Goal: Task Accomplishment & Management: Complete application form

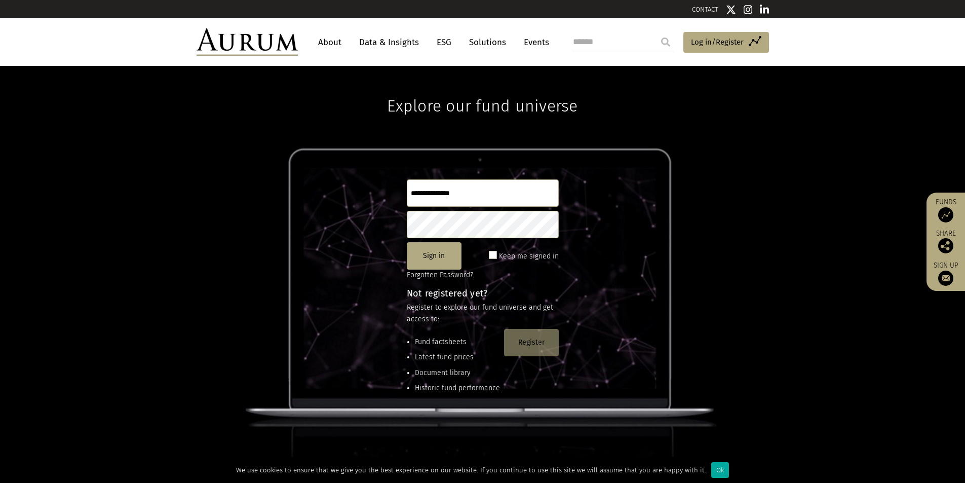
click at [535, 342] on button "Register" at bounding box center [531, 342] width 55 height 27
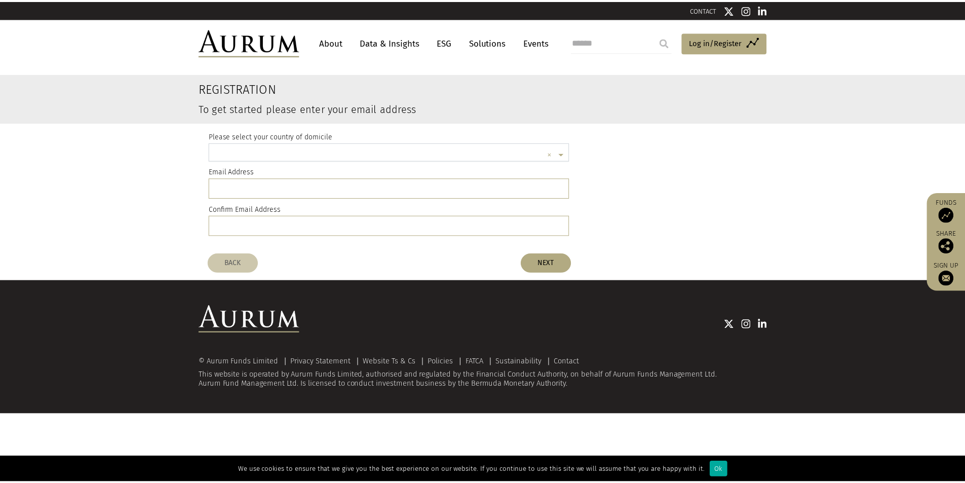
scroll to position [3, 0]
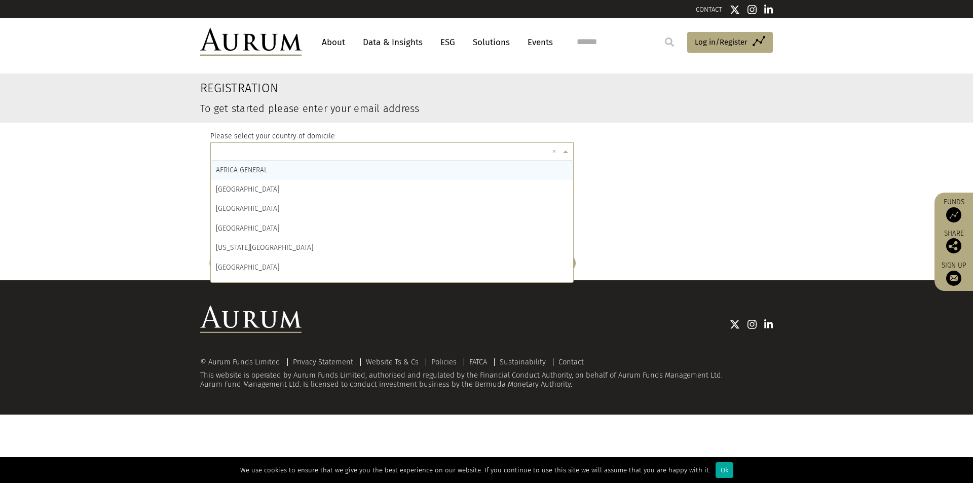
click at [273, 155] on input "text" at bounding box center [382, 153] width 332 height 20
click at [276, 145] on input "text" at bounding box center [382, 153] width 332 height 20
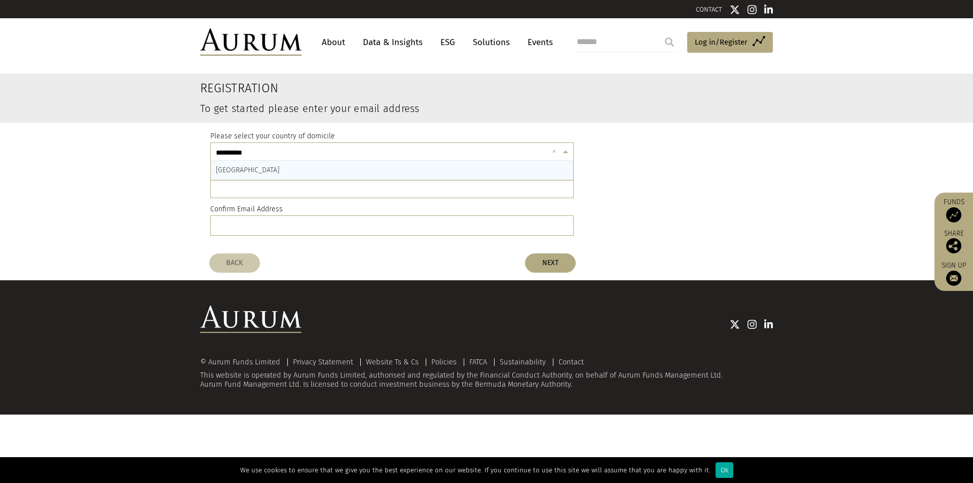
type input "**********"
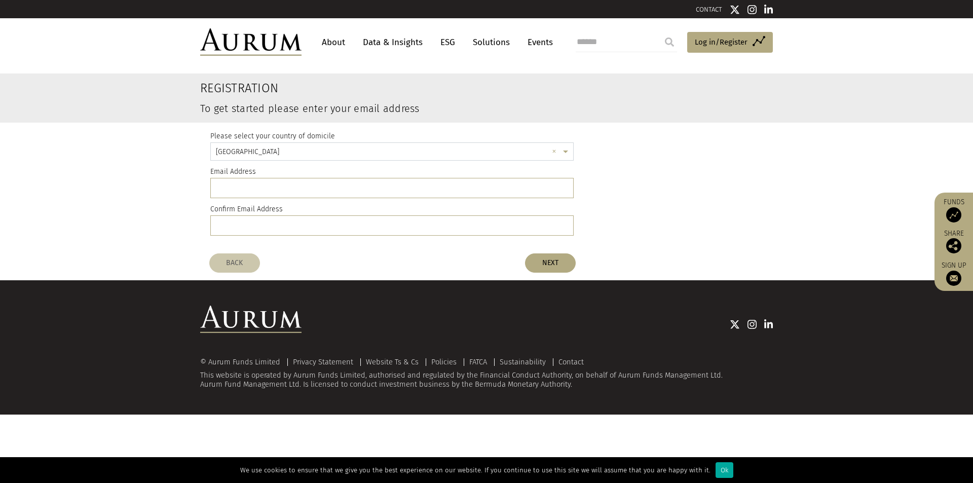
click at [270, 167] on div "Please select your country of domicile × [GEOGRAPHIC_DATA] × Email Address Conf…" at bounding box center [391, 186] width 363 height 126
click at [265, 179] on input "email" at bounding box center [391, 188] width 363 height 20
click at [265, 181] on input "email" at bounding box center [391, 188] width 363 height 20
type input "**********"
click at [309, 193] on input "**********" at bounding box center [391, 188] width 363 height 20
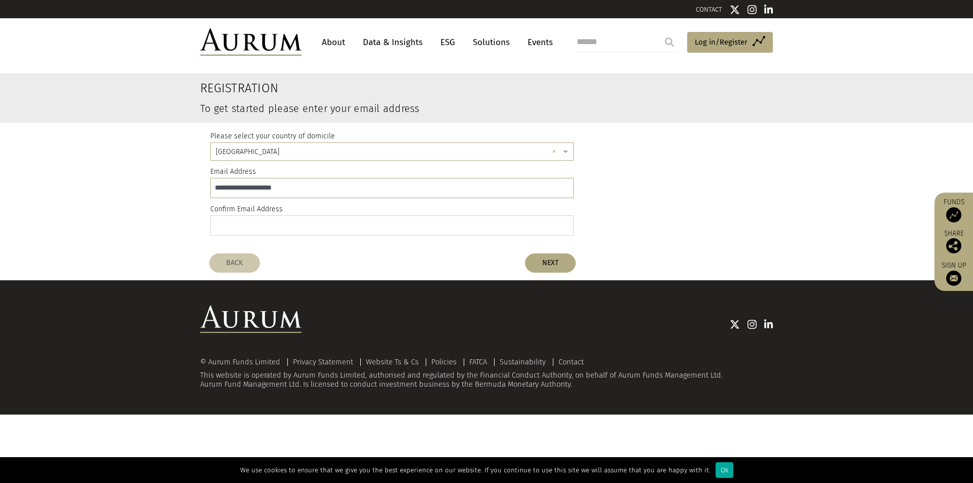
click at [285, 229] on input "email" at bounding box center [391, 225] width 363 height 20
paste input "**********"
type input "**********"
click at [564, 257] on button "NEXT" at bounding box center [550, 262] width 51 height 19
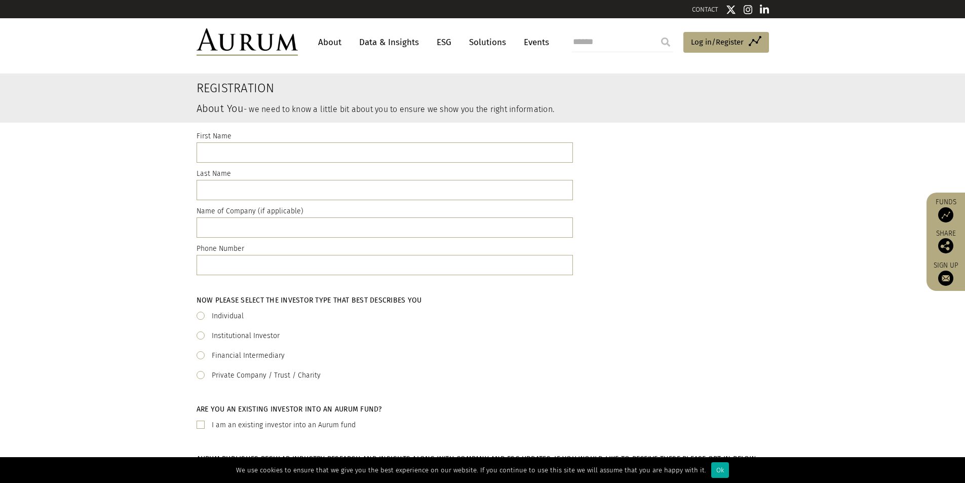
click at [230, 140] on label "First Name" at bounding box center [214, 136] width 35 height 12
click at [232, 144] on input "text" at bounding box center [385, 152] width 376 height 20
type input "****"
click at [252, 185] on input "text" at bounding box center [385, 190] width 376 height 20
type input "*"
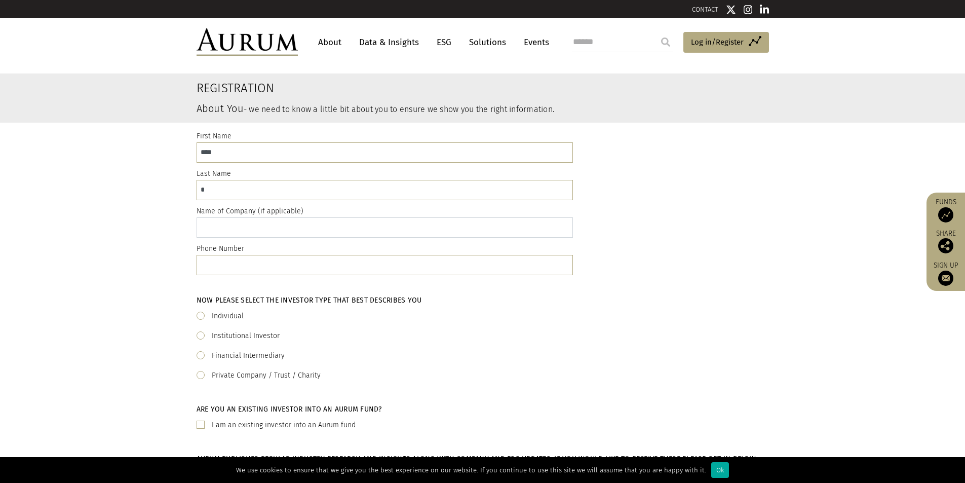
click at [231, 220] on input "text" at bounding box center [385, 227] width 376 height 20
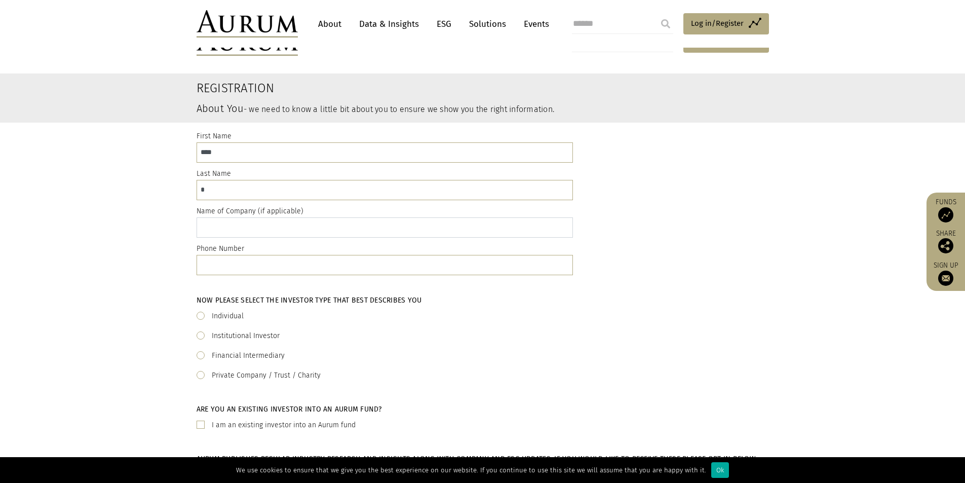
scroll to position [51, 0]
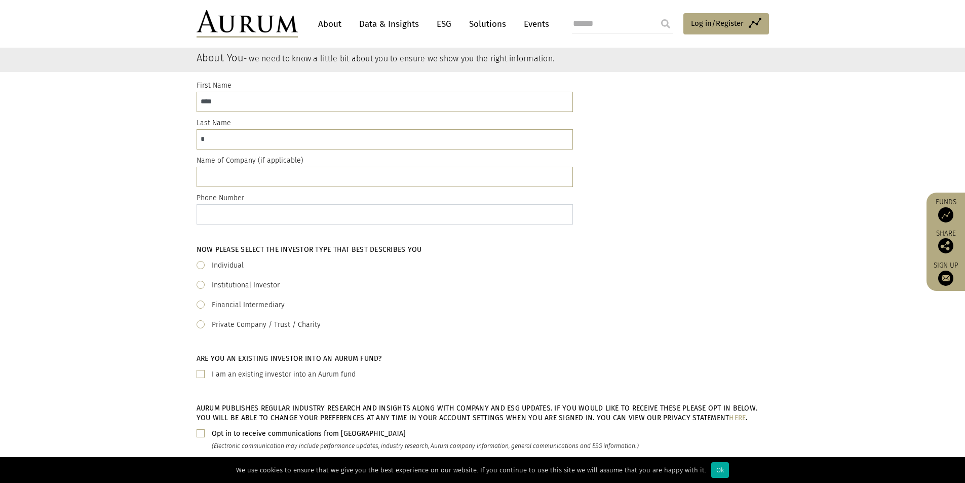
click at [250, 217] on input "text" at bounding box center [385, 214] width 376 height 20
click at [230, 263] on label "Individual" at bounding box center [228, 265] width 32 height 12
click at [234, 221] on input "text" at bounding box center [385, 214] width 376 height 20
type input "*"
type input "**********"
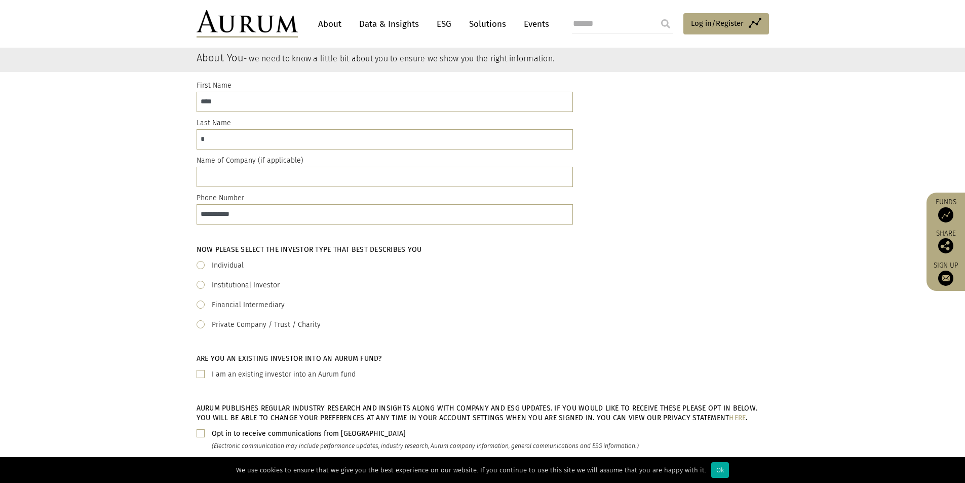
click at [390, 309] on div "Financial Intermediary" at bounding box center [483, 305] width 573 height 12
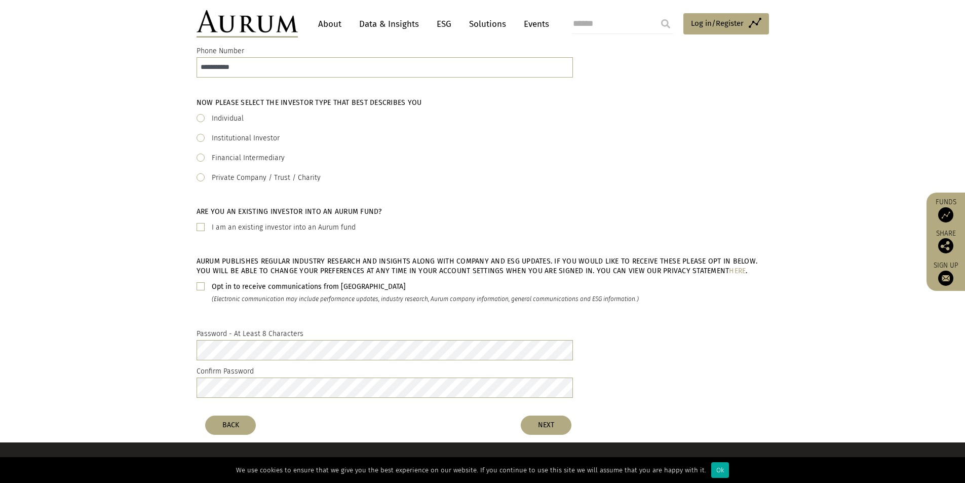
scroll to position [203, 0]
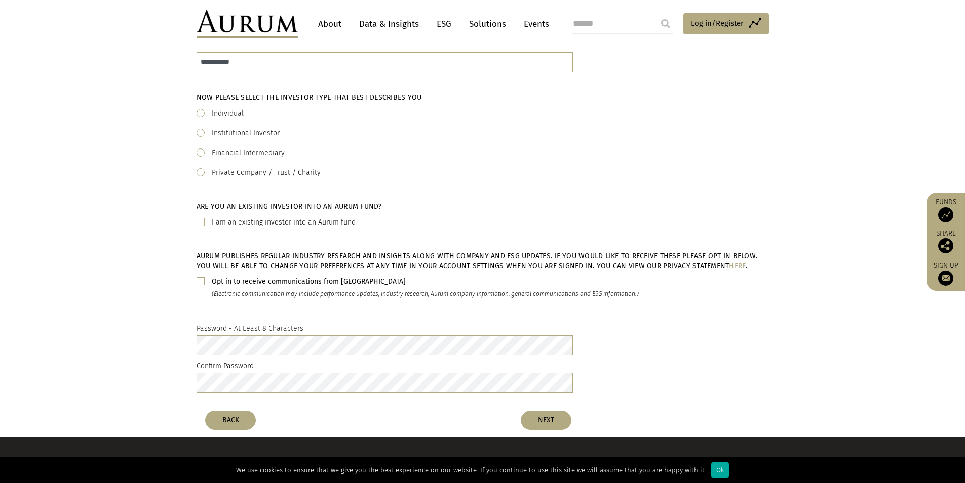
click at [234, 283] on b "Opt in to receive communications from [GEOGRAPHIC_DATA]" at bounding box center [309, 281] width 194 height 9
click at [217, 226] on label "I am an existing investor into an Aurum fund" at bounding box center [284, 222] width 144 height 12
drag, startPoint x: 250, startPoint y: 366, endPoint x: 248, endPoint y: 371, distance: 5.3
click at [249, 369] on label "Confirm Password" at bounding box center [225, 366] width 57 height 12
click at [556, 416] on button "NEXT" at bounding box center [546, 419] width 51 height 19
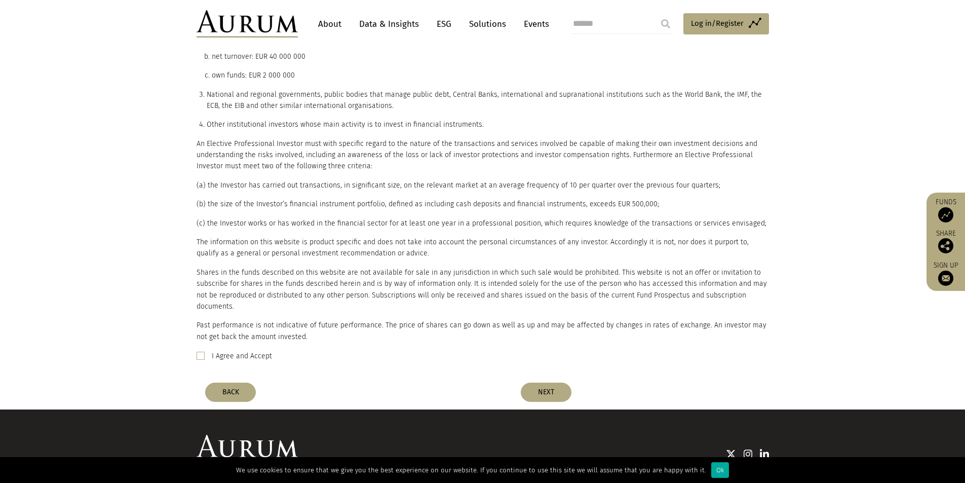
scroll to position [472, 0]
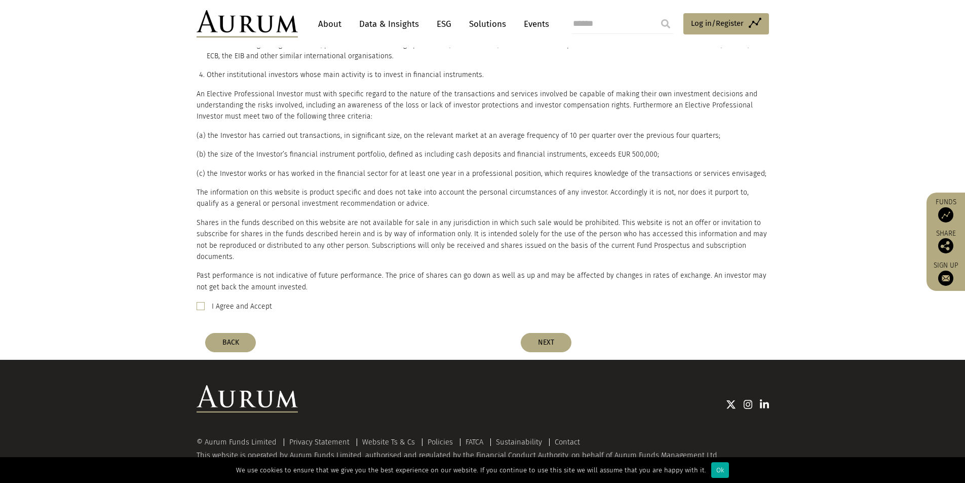
click at [215, 286] on div "Please read the important legal information below and if you are able to confir…" at bounding box center [483, 2] width 573 height 652
click at [216, 300] on label "I Agree and Accept" at bounding box center [242, 306] width 60 height 12
click at [547, 333] on button "NEXT" at bounding box center [546, 342] width 51 height 19
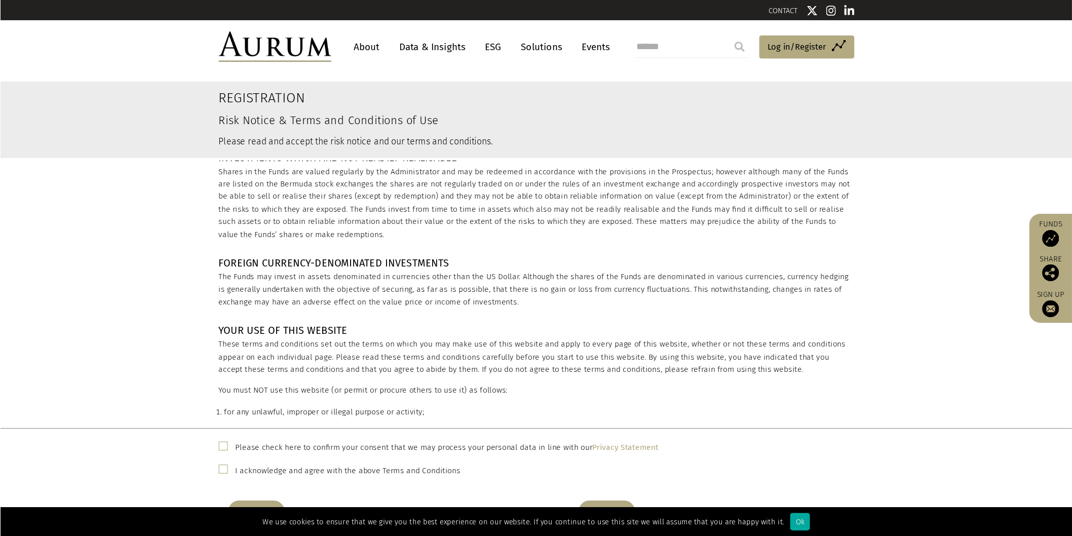
scroll to position [760, 0]
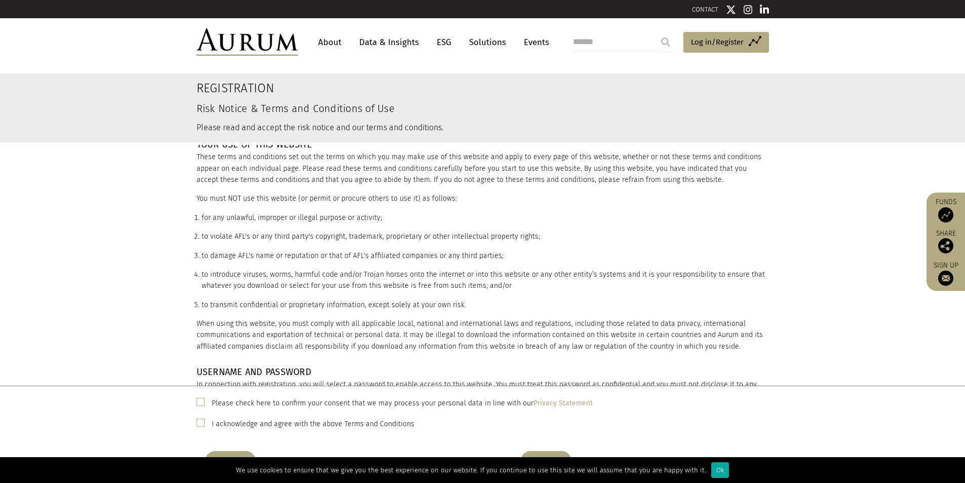
click at [297, 401] on label "Please check here to confirm your consent that we may process your personal dat…" at bounding box center [402, 403] width 381 height 12
click at [271, 420] on label "I acknowledge and agree with the above Terms and Conditions" at bounding box center [313, 424] width 203 height 12
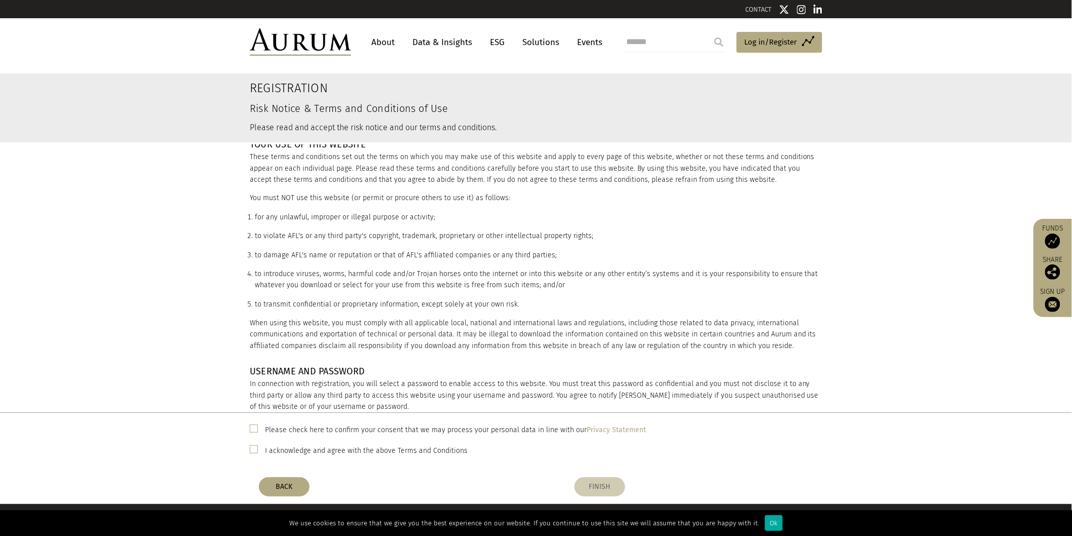
click at [609, 482] on button "FINISH" at bounding box center [600, 486] width 51 height 19
